Goal: Find specific page/section: Find specific page/section

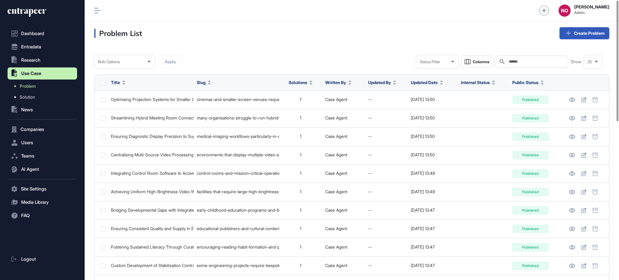
scroll to position [0, 0]
click at [46, 46] on button "Entradata" at bounding box center [43, 47] width 70 height 12
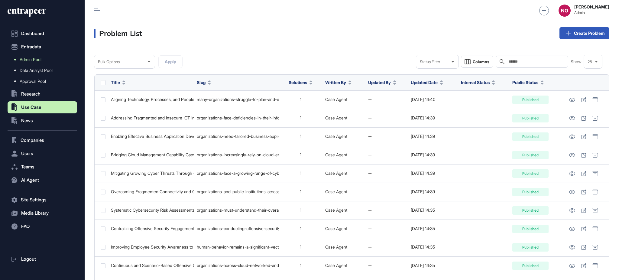
click at [32, 56] on link "Admin Pool" at bounding box center [44, 59] width 66 height 11
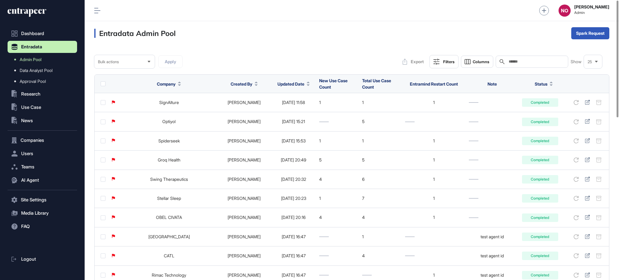
click at [307, 84] on div at bounding box center [308, 84] width 3 height 4
click at [289, 107] on span "Sort Descending" at bounding box center [290, 109] width 24 height 5
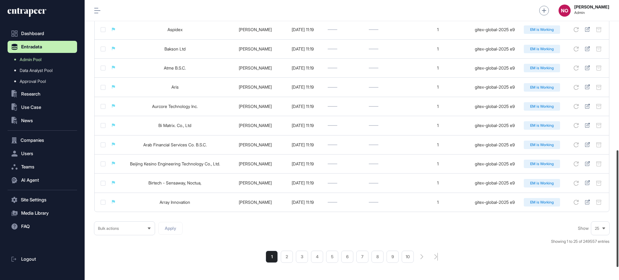
drag, startPoint x: 618, startPoint y: 89, endPoint x: 597, endPoint y: 239, distance: 151.8
click at [618, 240] on div at bounding box center [618, 208] width 2 height 117
click at [288, 261] on li "2" at bounding box center [287, 256] width 12 height 12
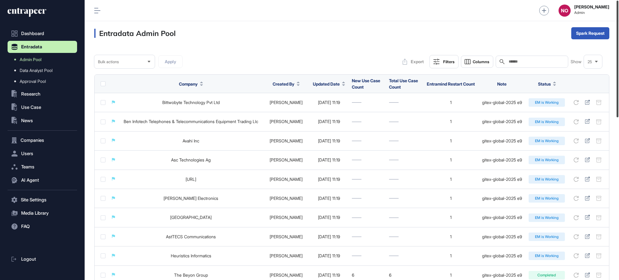
drag, startPoint x: 618, startPoint y: 87, endPoint x: 618, endPoint y: 66, distance: 21.2
click at [618, 66] on div at bounding box center [618, 59] width 2 height 117
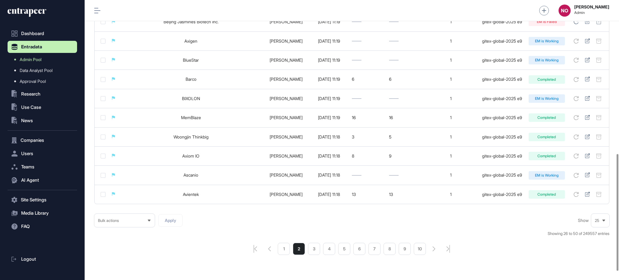
scroll to position [390, 0]
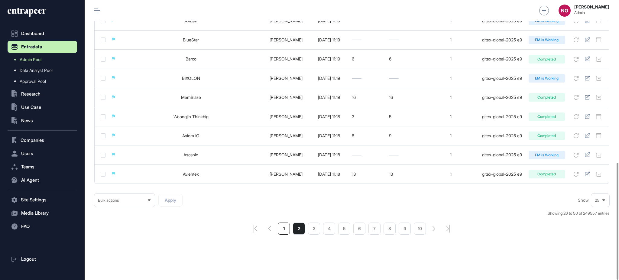
click at [283, 231] on li "1" at bounding box center [284, 228] width 12 height 12
